Goal: Find specific page/section: Find specific page/section

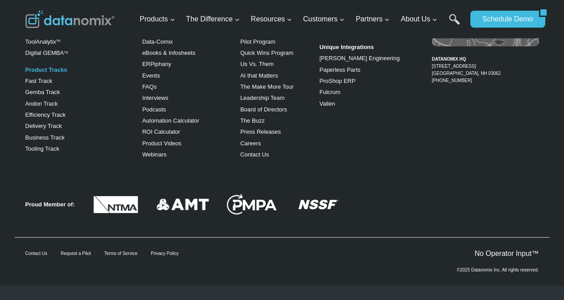
scroll to position [1505, 0]
click at [329, 22] on link "Approved Partners" at bounding box center [343, 19] width 48 height 7
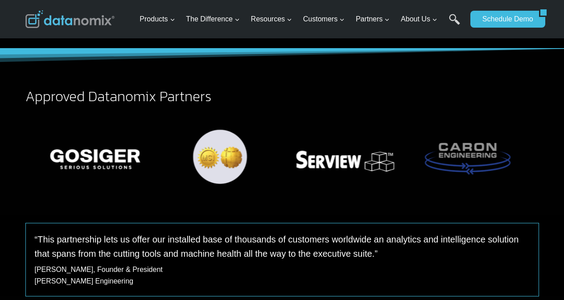
click at [530, 195] on div "Approved Datanomix Partners" at bounding box center [282, 147] width 514 height 116
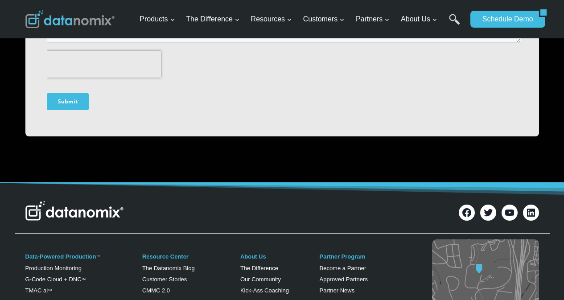
scroll to position [978, 0]
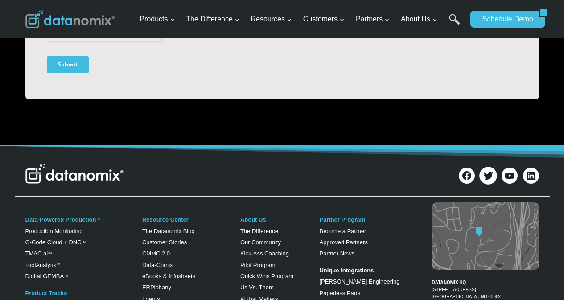
click at [482, 185] on link "Twitter" at bounding box center [488, 176] width 18 height 18
